Goal: Task Accomplishment & Management: Use online tool/utility

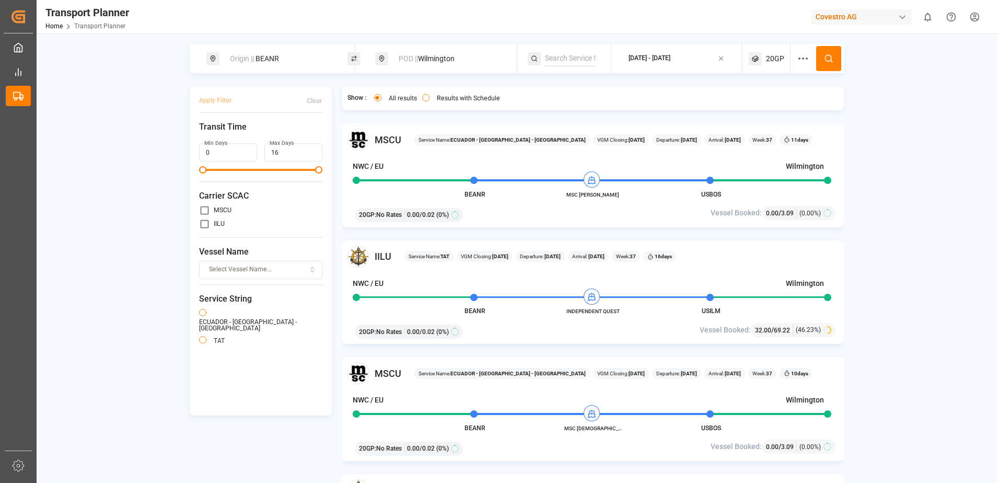
click at [669, 65] on div "[DATE] - [DATE]" at bounding box center [649, 58] width 42 height 13
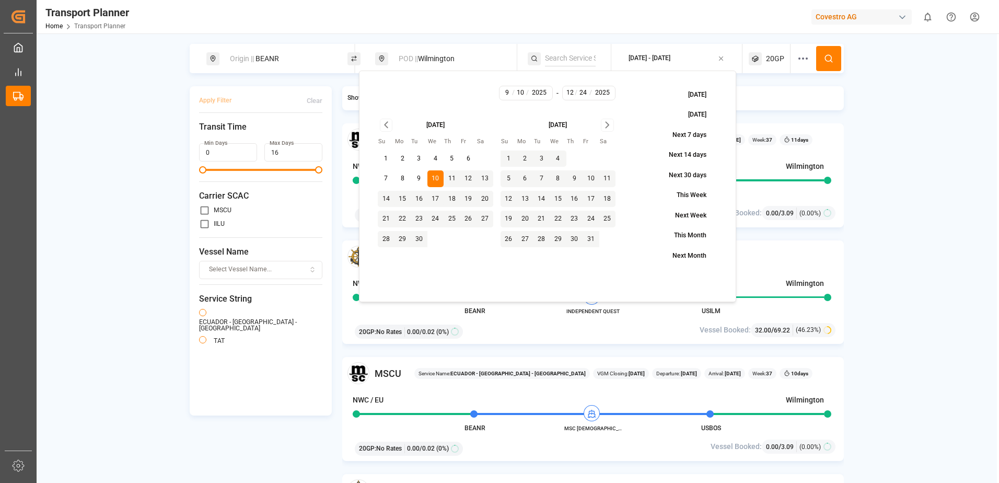
click at [605, 124] on icon "Go to next month" at bounding box center [607, 125] width 12 height 13
click at [560, 238] on button "31" at bounding box center [558, 239] width 17 height 17
type input "31"
click at [770, 97] on div "Origin || BEANR POD || [GEOGRAPHIC_DATA] [DATE] - [DATE] 20GP Apply Filter Clea…" at bounding box center [517, 276] width 960 height 465
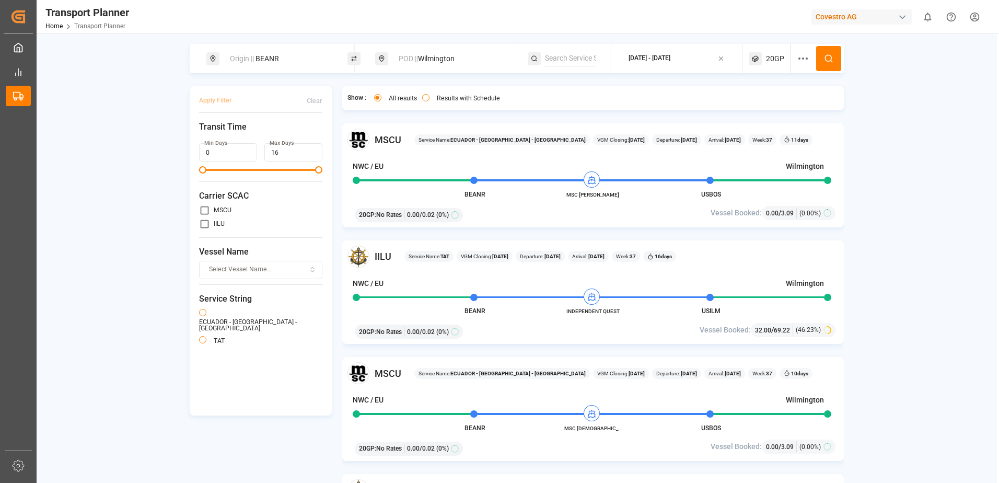
click at [770, 59] on icon at bounding box center [828, 58] width 9 height 9
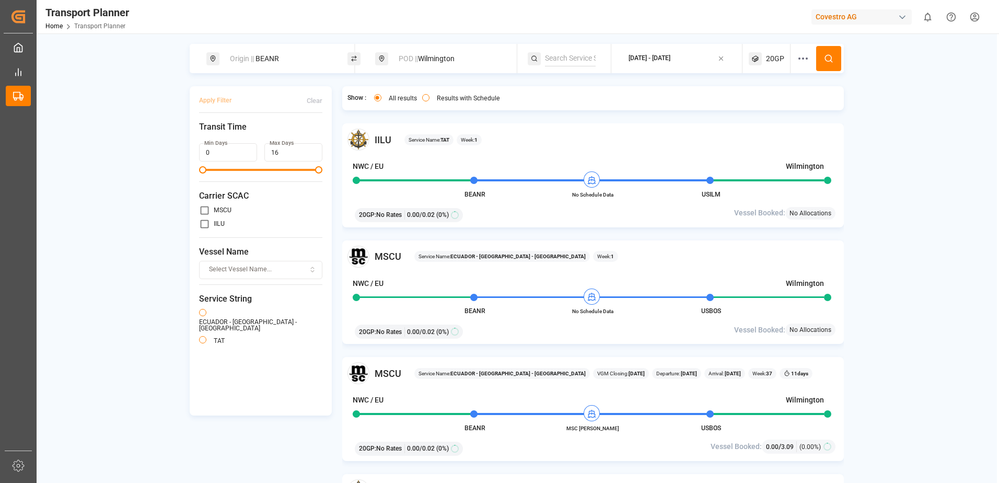
click at [665, 59] on div "[DATE] - [DATE]" at bounding box center [649, 58] width 42 height 9
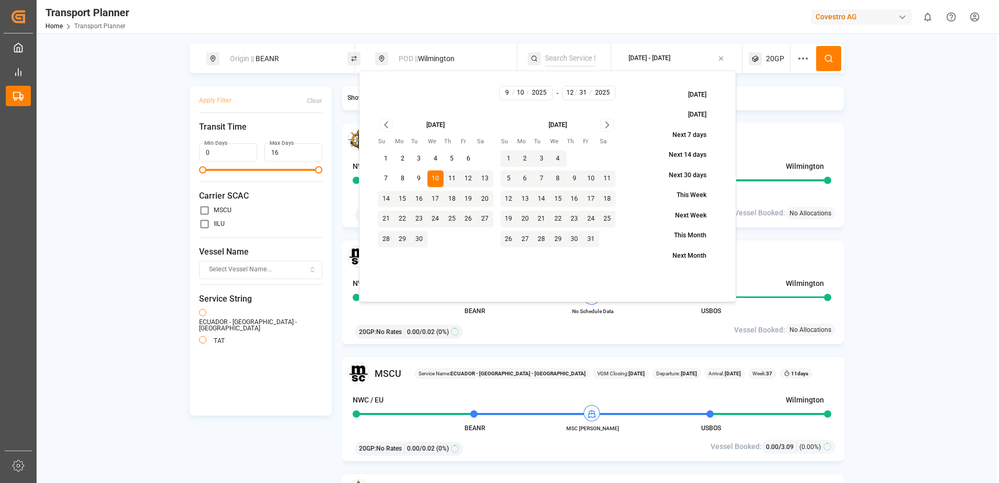
click at [770, 193] on div "Origin || BEANR POD || [GEOGRAPHIC_DATA] [DATE] - [DATE] 20GP Apply Filter Clea…" at bounding box center [517, 276] width 960 height 465
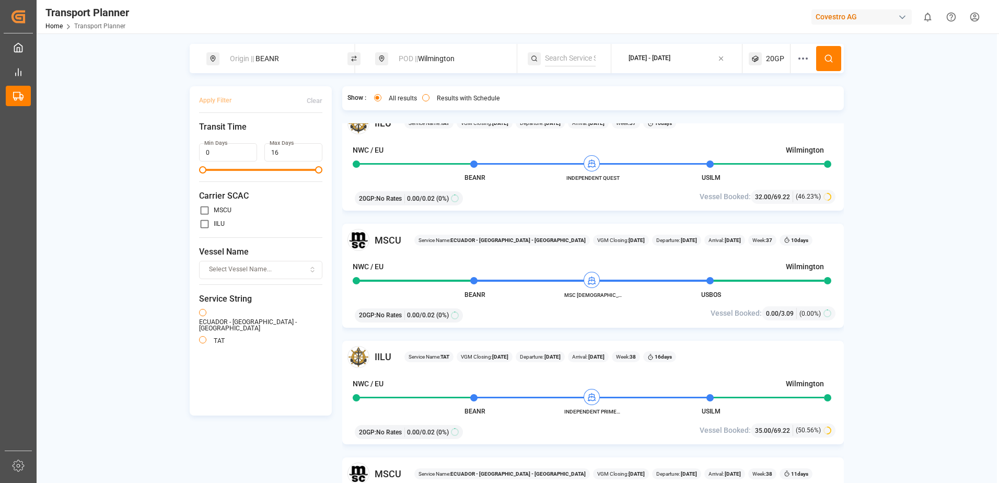
scroll to position [418, 0]
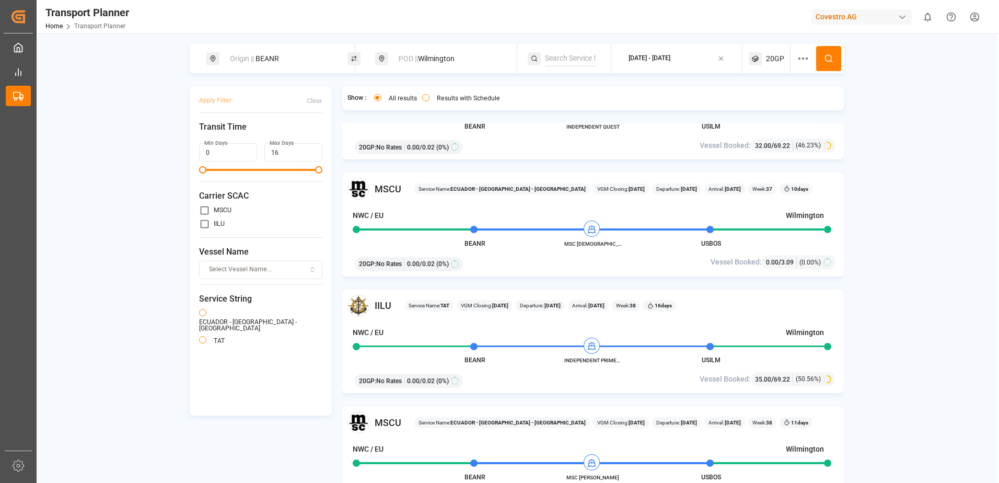
click at [670, 57] on div "[DATE] - [DATE]" at bounding box center [649, 58] width 42 height 9
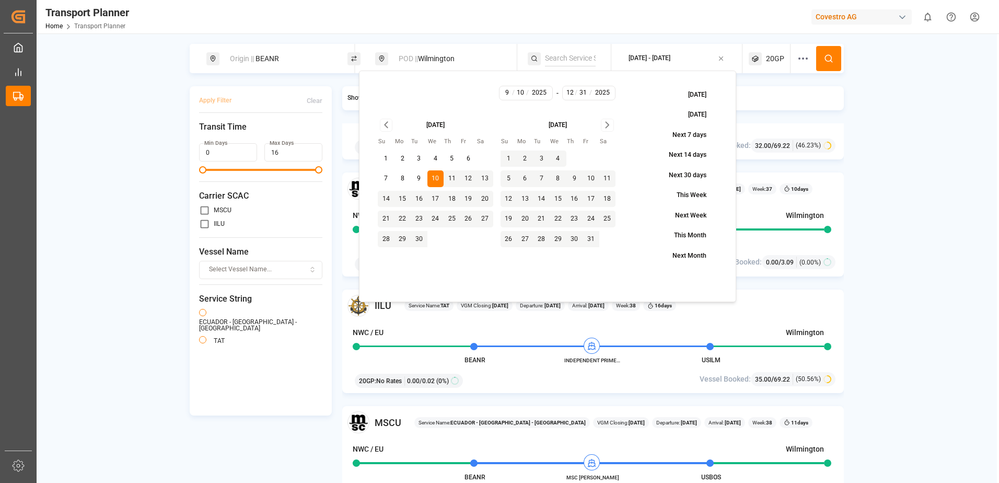
click at [606, 124] on icon "Go to next month" at bounding box center [607, 125] width 12 height 13
click at [560, 216] on button "24" at bounding box center [558, 219] width 17 height 17
type input "24"
click at [770, 120] on div "Origin || BEANR POD || [GEOGRAPHIC_DATA] [DATE] - [DATE] 20GP Apply Filter Clea…" at bounding box center [517, 276] width 960 height 465
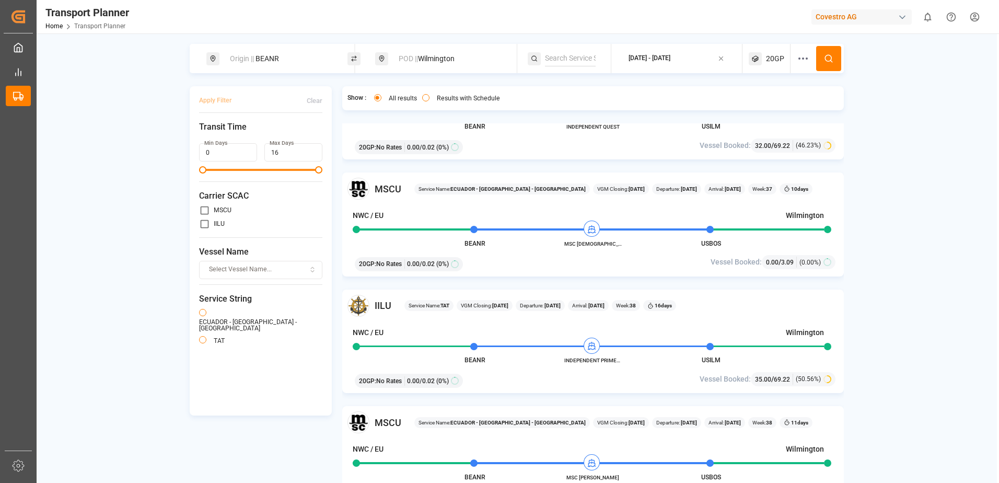
click at [770, 60] on icon at bounding box center [828, 58] width 9 height 9
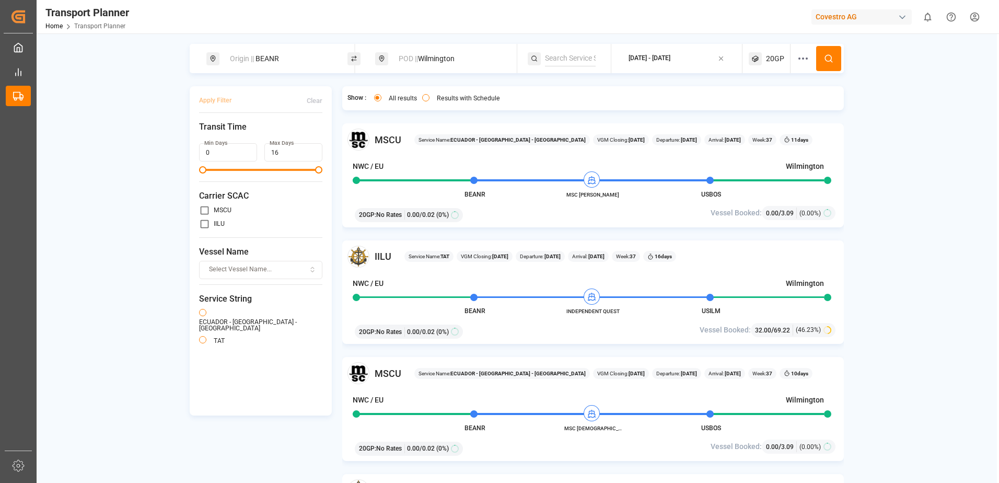
click at [770, 57] on span "20GP" at bounding box center [775, 58] width 18 height 11
click at [770, 111] on div "button" at bounding box center [796, 108] width 30 height 11
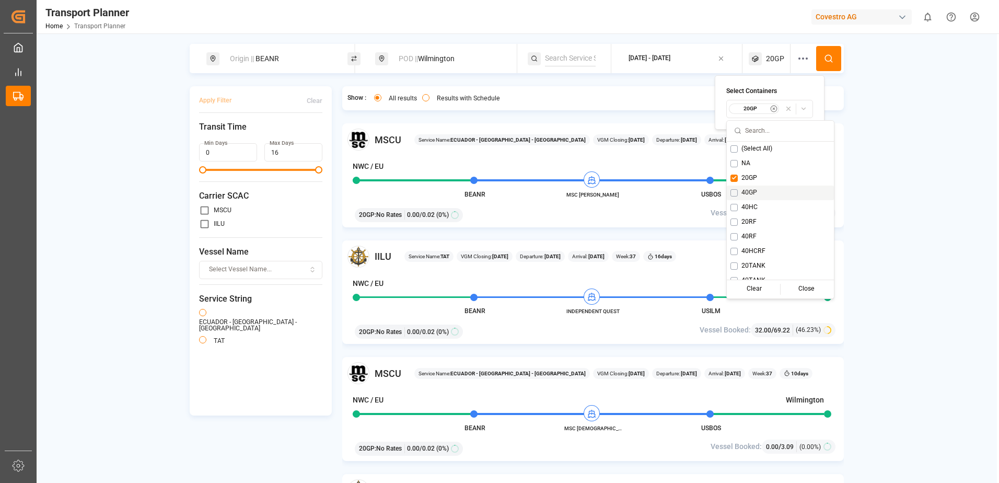
click at [770, 177] on div "Origin || BEANR POD || [GEOGRAPHIC_DATA] [DATE] - [DATE] 20GP Apply Filter Clea…" at bounding box center [517, 276] width 960 height 465
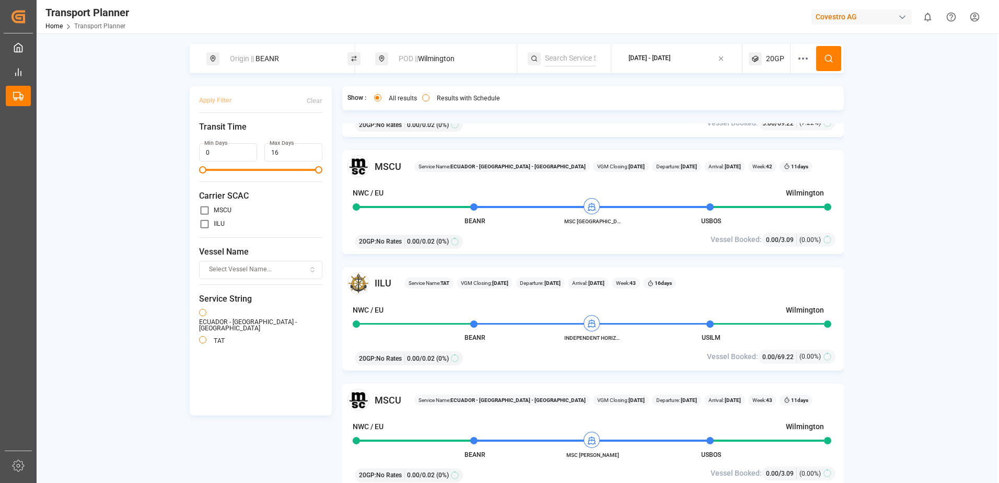
scroll to position [1410, 0]
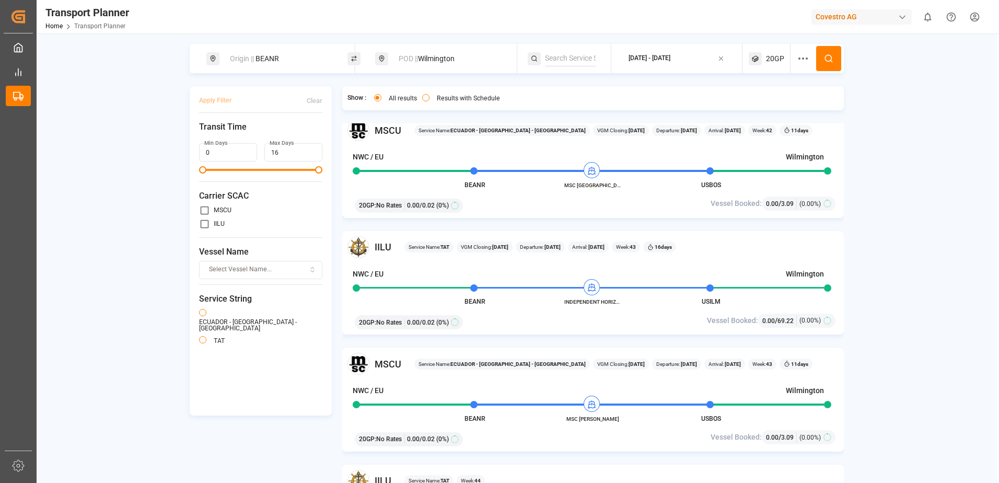
click at [259, 56] on div "Origin || BEANR" at bounding box center [280, 58] width 113 height 19
drag, startPoint x: 326, startPoint y: 135, endPoint x: 240, endPoint y: 101, distance: 92.4
click at [324, 139] on icon at bounding box center [326, 142] width 7 height 7
click at [241, 108] on input at bounding box center [270, 116] width 105 height 16
click at [235, 139] on span "NWC / EU" at bounding box center [246, 143] width 31 height 8
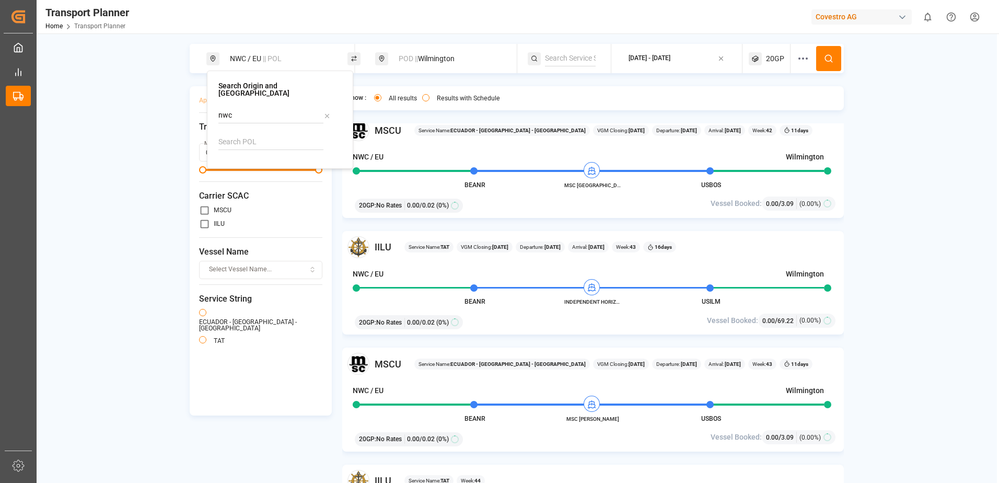
type input "NWC / EU"
click at [770, 132] on div "NWC / EU || POL POD || [GEOGRAPHIC_DATA] [DATE] - [DATE] 20GP Apply Filter Clea…" at bounding box center [517, 276] width 960 height 465
click at [770, 59] on icon at bounding box center [828, 58] width 9 height 9
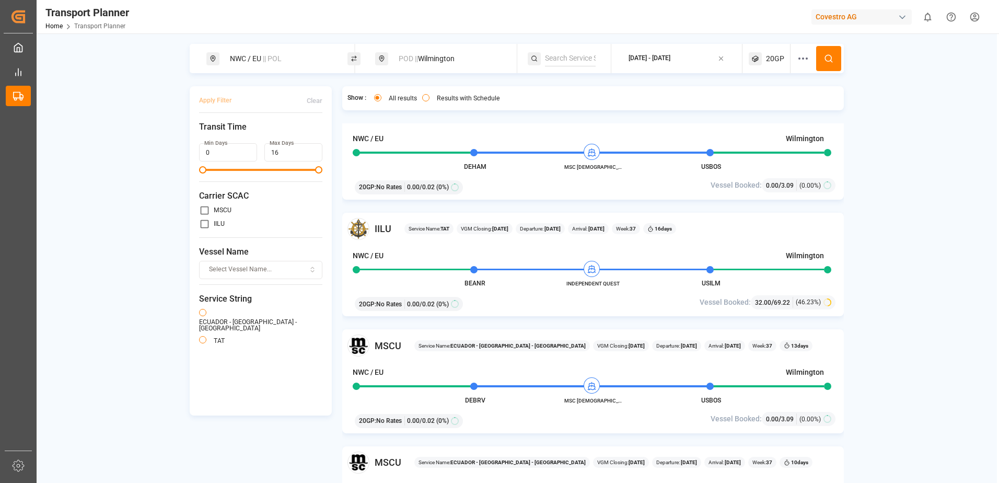
scroll to position [313, 0]
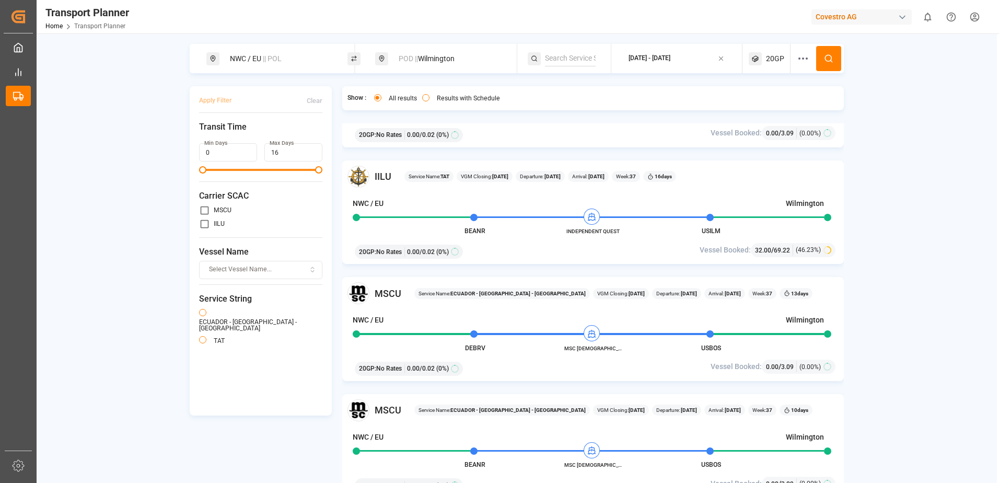
drag, startPoint x: 366, startPoint y: 352, endPoint x: 883, endPoint y: 227, distance: 531.9
click at [770, 227] on div "NWC / EU || POL POD || [GEOGRAPHIC_DATA] [DATE] - [DATE] 20GP Apply Filter Clea…" at bounding box center [517, 276] width 960 height 465
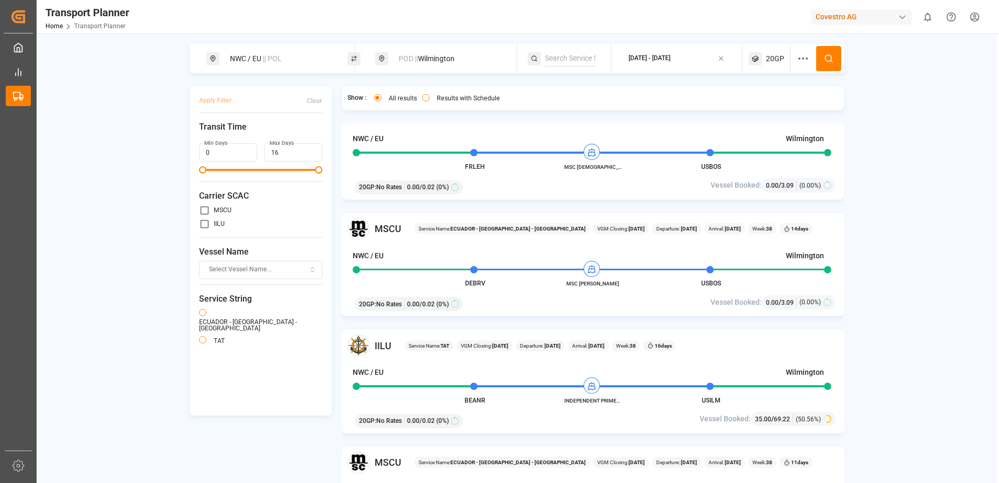
scroll to position [1967, 0]
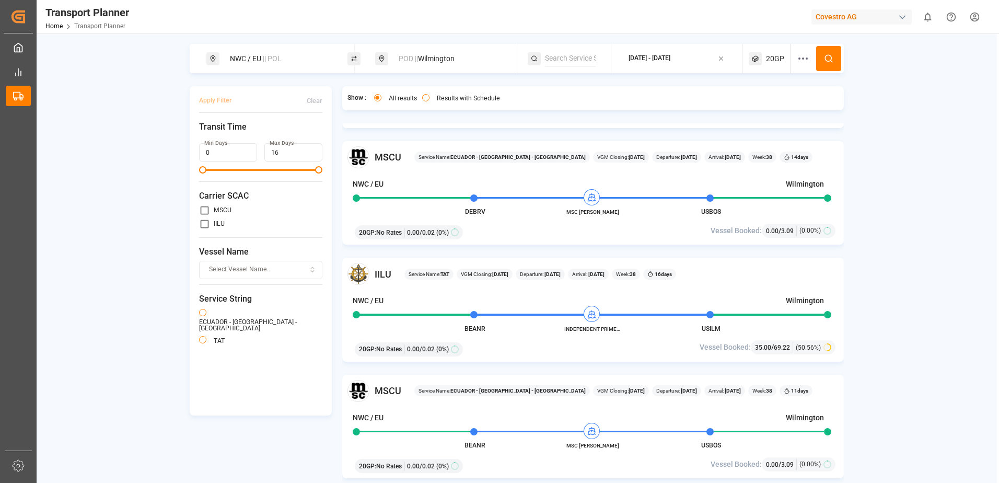
click at [285, 58] on div "NWC / EU || POL" at bounding box center [280, 58] width 113 height 19
click at [325, 112] on icon at bounding box center [326, 115] width 7 height 7
click at [283, 134] on input at bounding box center [270, 142] width 105 height 16
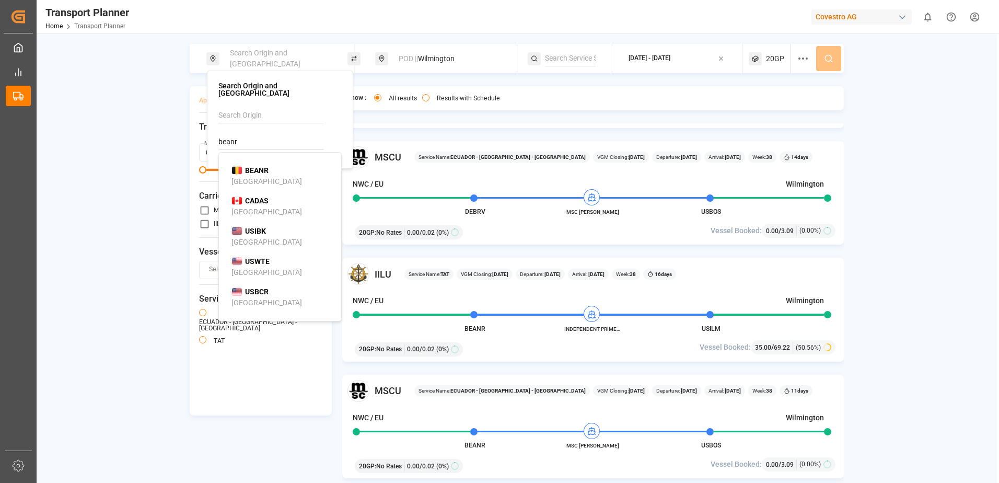
click at [285, 167] on div "BEANR [GEOGRAPHIC_DATA]" at bounding box center [281, 176] width 101 height 22
type input "BEANR"
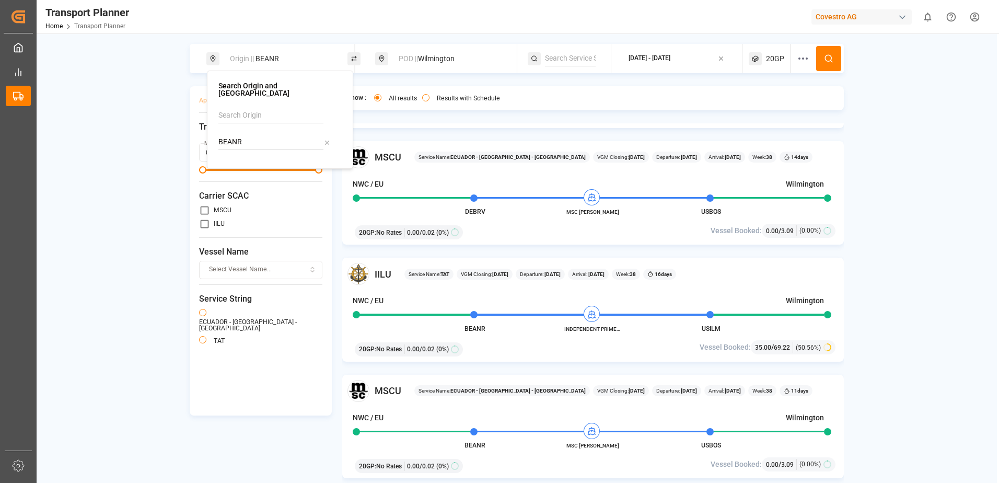
click at [770, 97] on div "Origin || BEANR POD || [GEOGRAPHIC_DATA] [DATE] - [DATE] 20GP Apply Filter Clea…" at bounding box center [517, 276] width 960 height 465
click at [770, 57] on button at bounding box center [828, 58] width 25 height 25
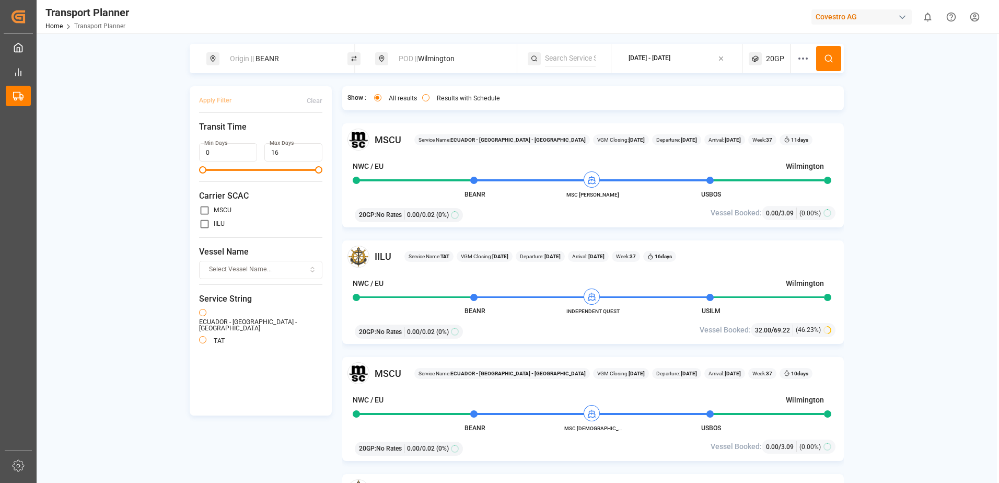
click at [770, 61] on span "20GP" at bounding box center [775, 58] width 18 height 11
click at [770, 111] on icon "button" at bounding box center [803, 108] width 7 height 7
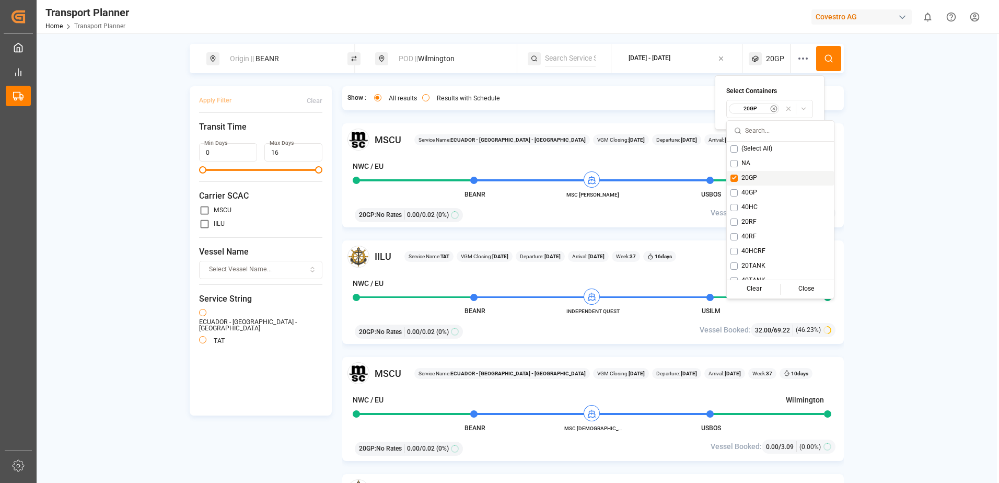
click at [735, 176] on button "Suggestions" at bounding box center [733, 177] width 7 height 7
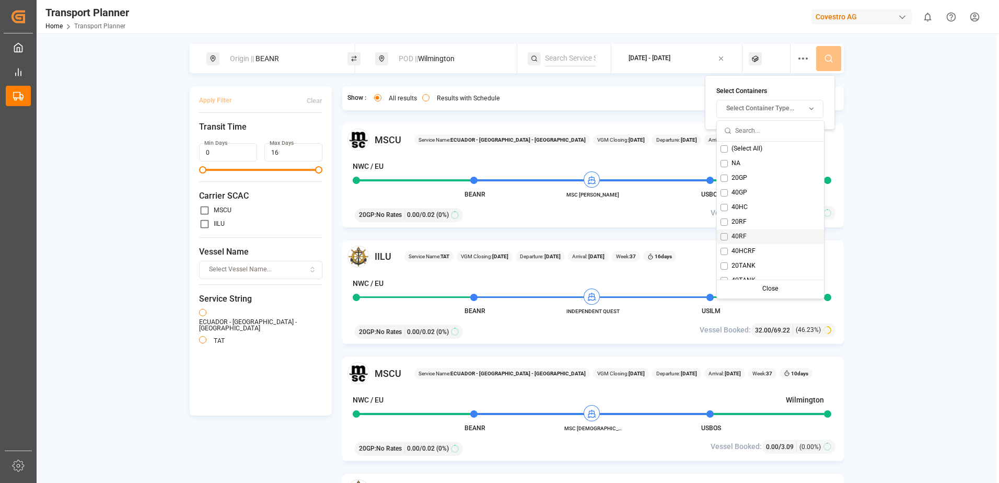
click at [743, 237] on span "40RF" at bounding box center [738, 236] width 15 height 9
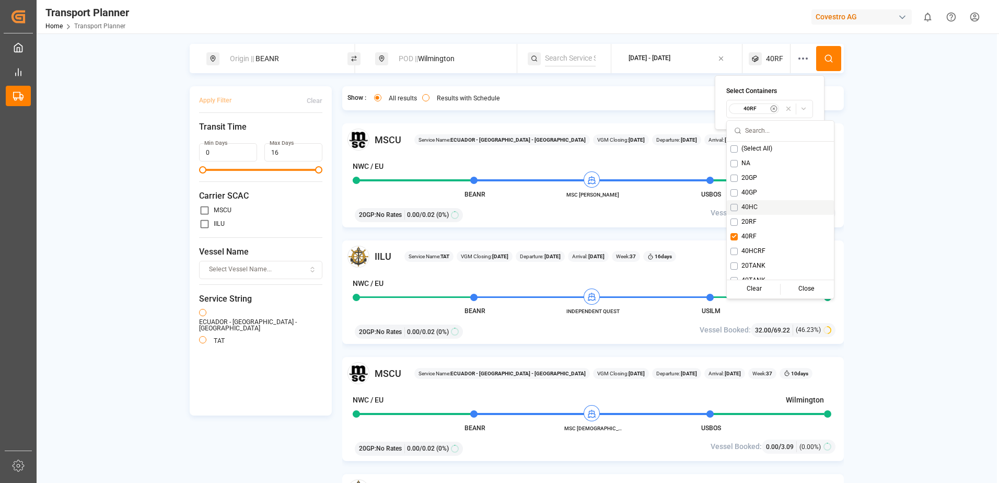
click at [770, 142] on div "Origin || BEANR POD || [GEOGRAPHIC_DATA] [DATE] - [DATE] 40RF Apply Filter Clea…" at bounding box center [517, 276] width 960 height 465
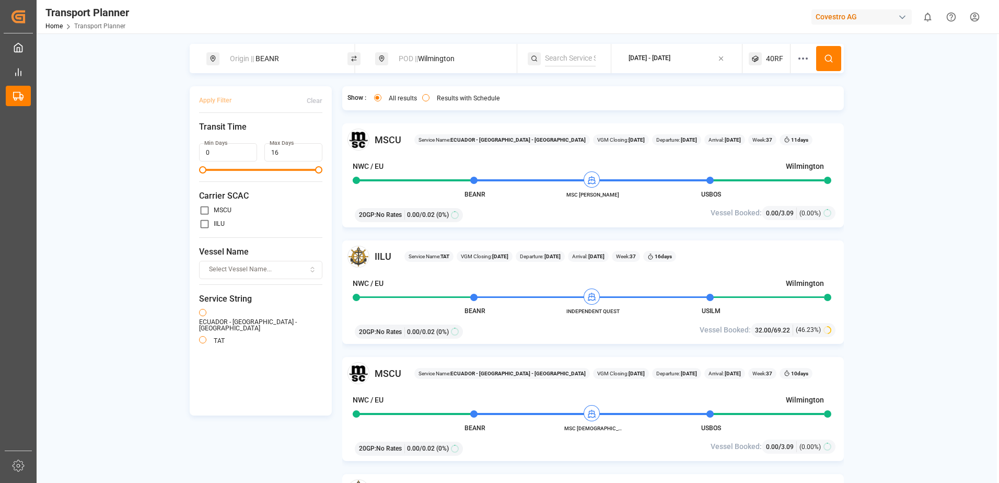
click at [770, 60] on icon at bounding box center [828, 58] width 9 height 9
